Goal: Task Accomplishment & Management: Complete application form

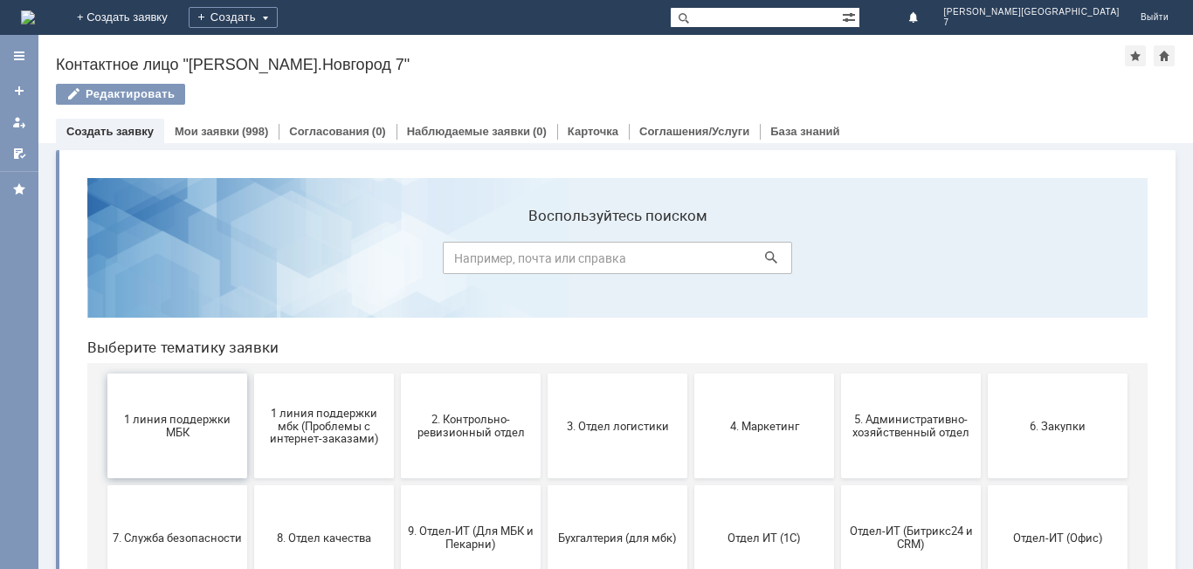
click at [128, 438] on span "1 линия поддержки МБК" at bounding box center [177, 426] width 129 height 26
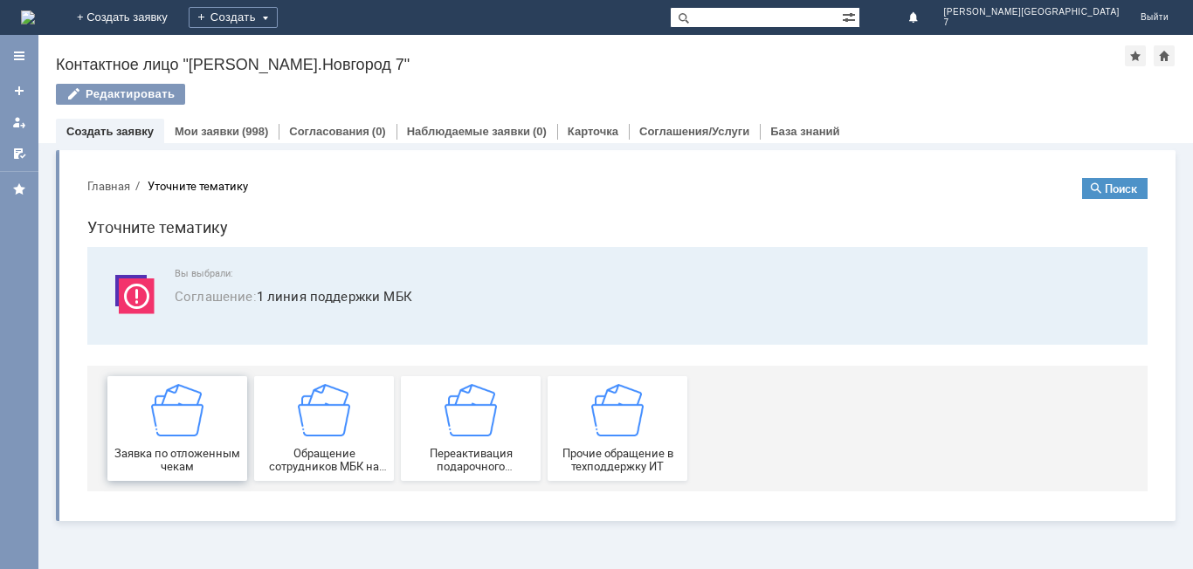
click at [131, 435] on div "Заявка по отложенным чекам" at bounding box center [177, 428] width 129 height 89
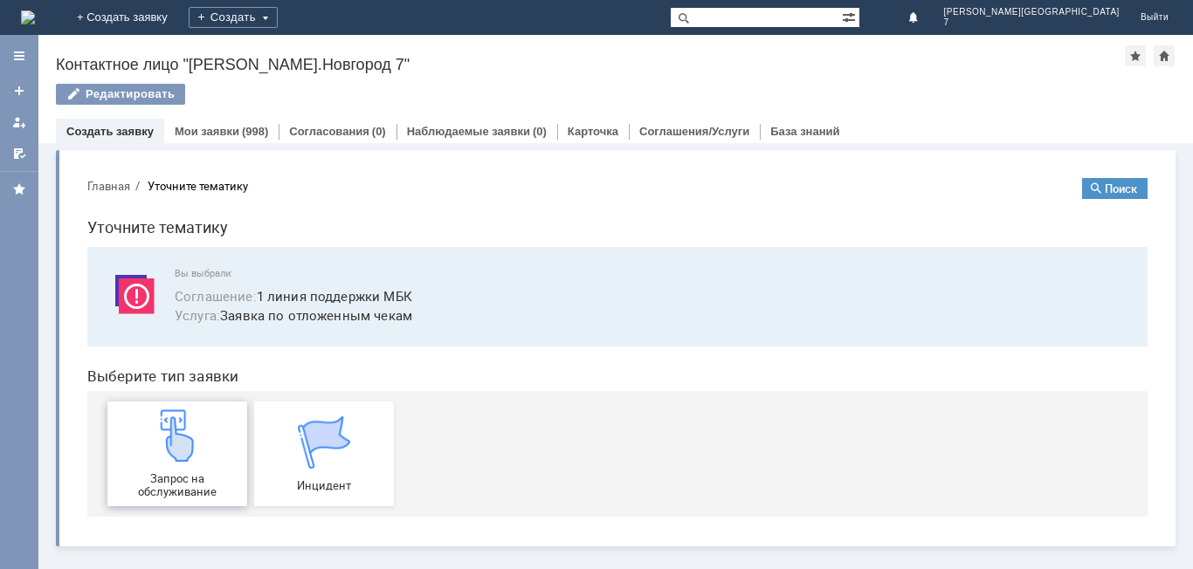
click at [155, 418] on img at bounding box center [177, 436] width 52 height 52
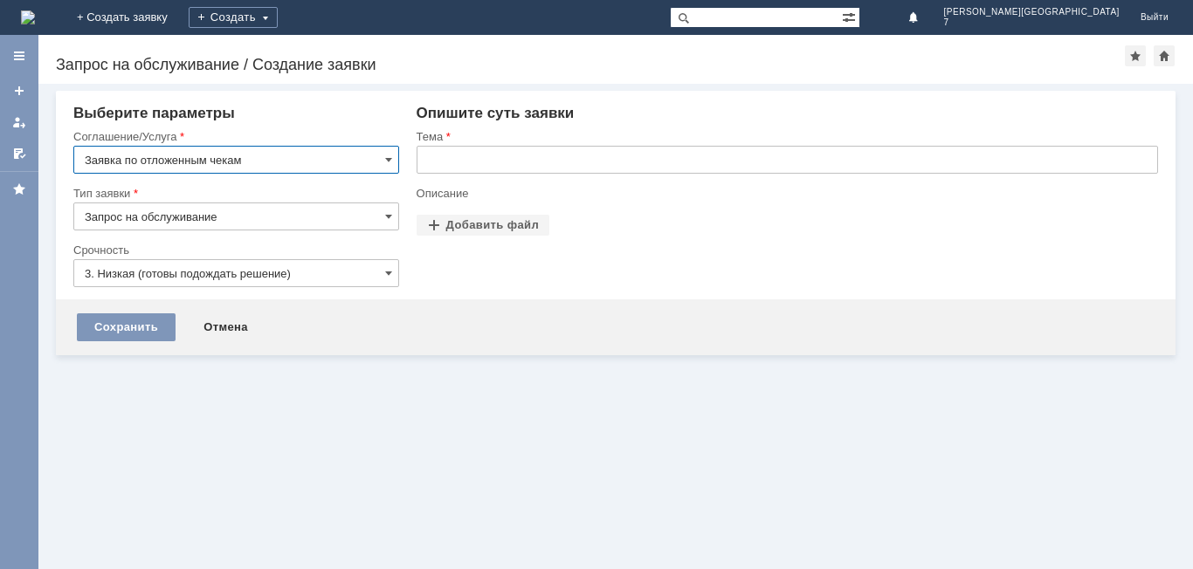
click at [534, 155] on input "text" at bounding box center [787, 160] width 741 height 28
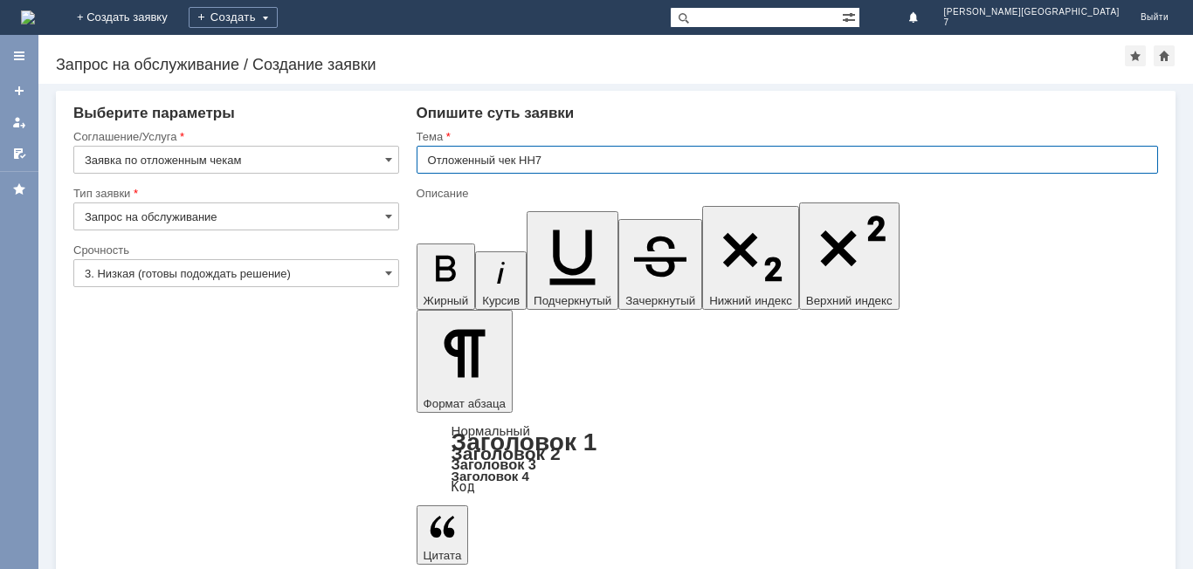
type input "Отложенный чек НН7"
